Goal: Information Seeking & Learning: Understand process/instructions

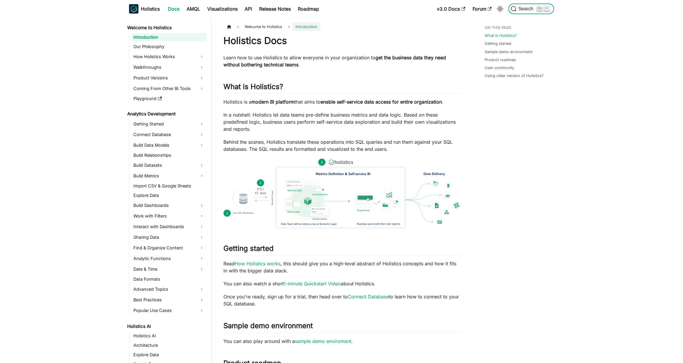
click at [511, 8] on span "Search" at bounding box center [527, 8] width 20 height 5
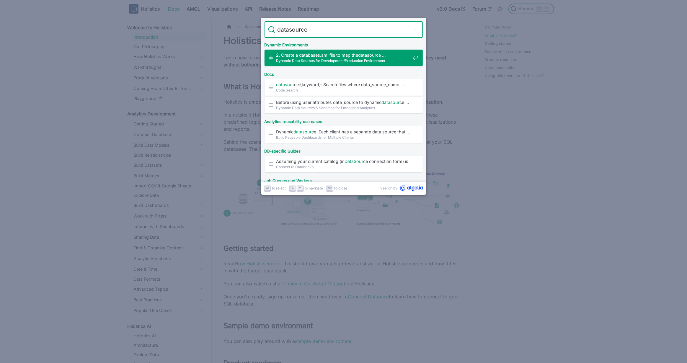
type input "datasource"
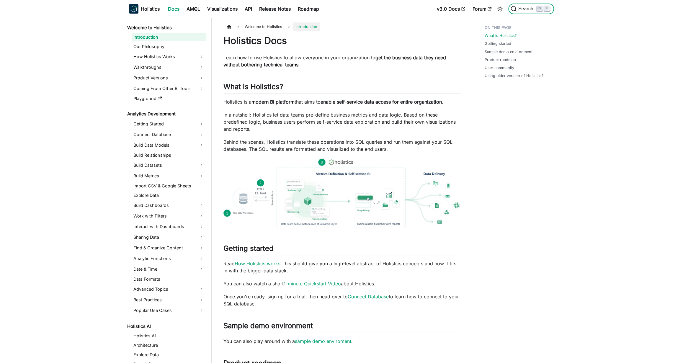
scroll to position [75, 0]
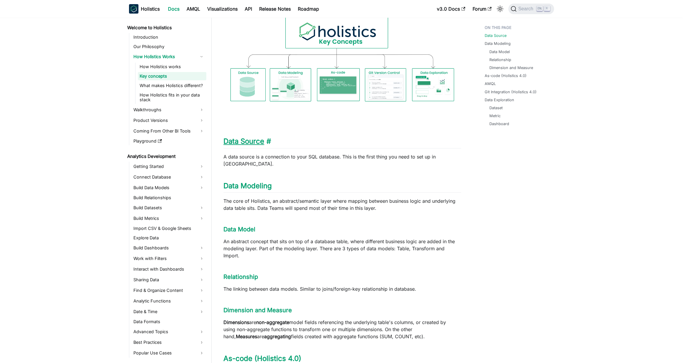
click at [248, 140] on link "Data Source" at bounding box center [243, 141] width 41 height 9
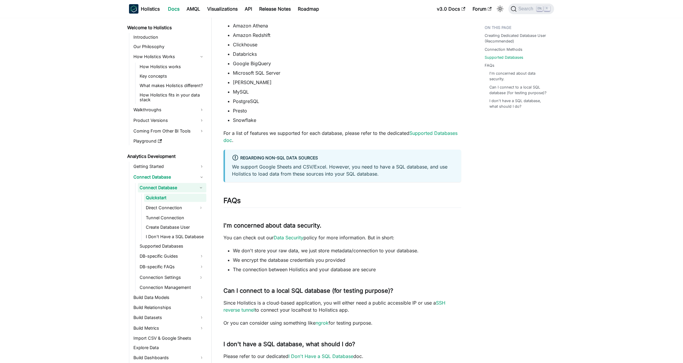
scroll to position [291, 0]
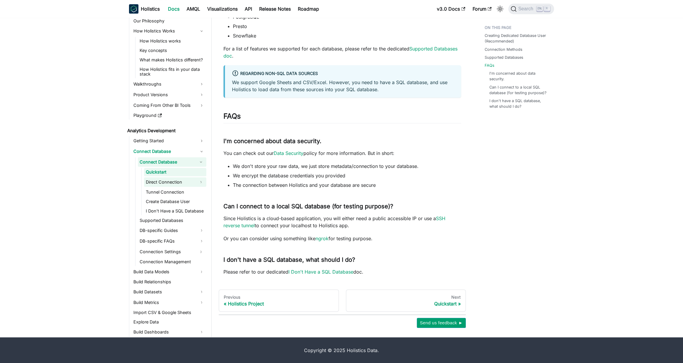
click at [184, 177] on link "Direct Connection" at bounding box center [170, 181] width 52 height 9
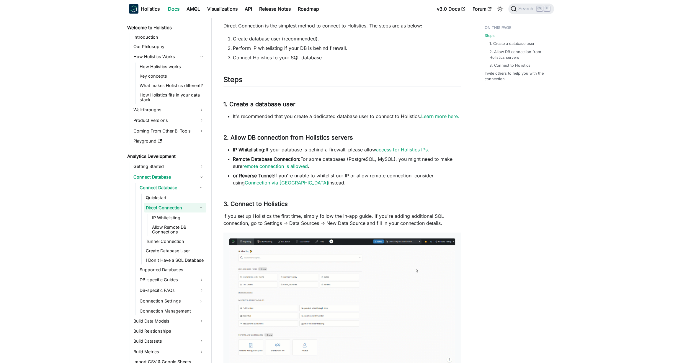
scroll to position [32, 0]
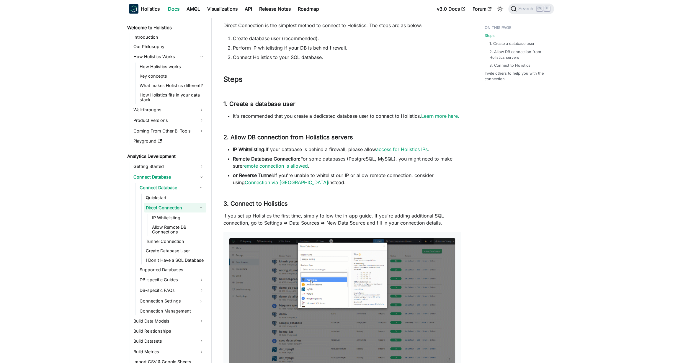
click at [301, 290] on img at bounding box center [342, 301] width 226 height 127
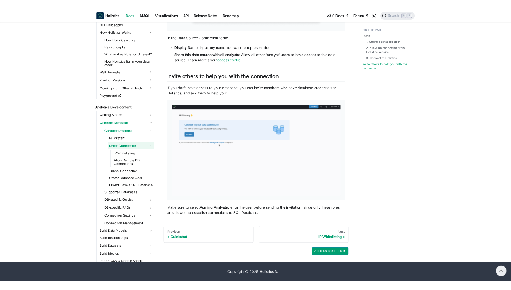
scroll to position [541, 0]
